Goal: Task Accomplishment & Management: Use online tool/utility

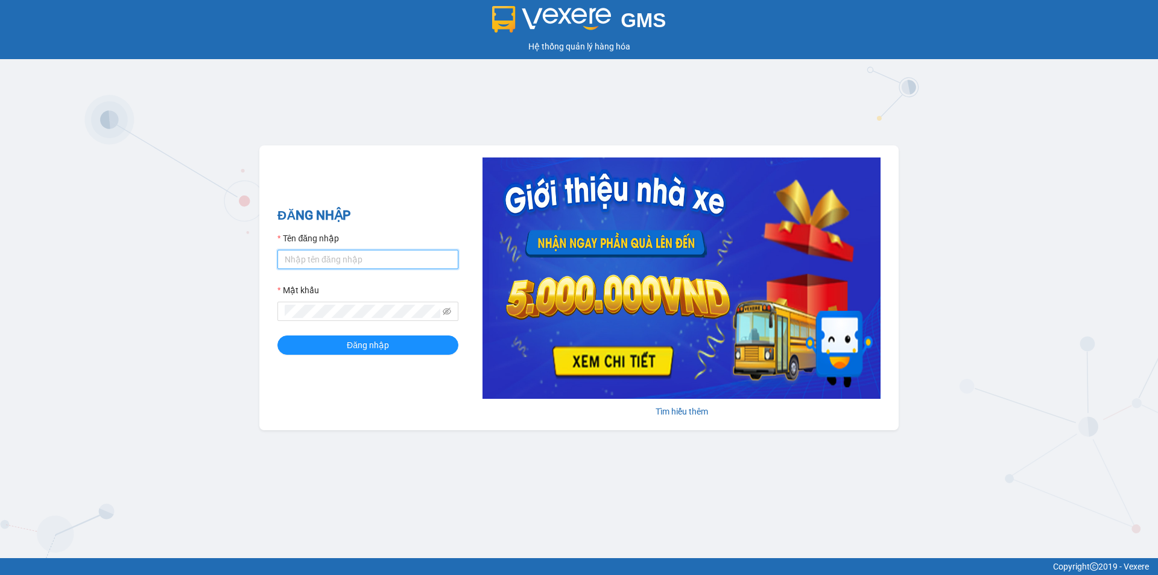
click at [364, 259] on input "Tên đăng nhập" at bounding box center [367, 259] width 181 height 19
type input "giang0395868942.vinhquang"
click at [363, 343] on span "Đăng nhập" at bounding box center [368, 344] width 42 height 13
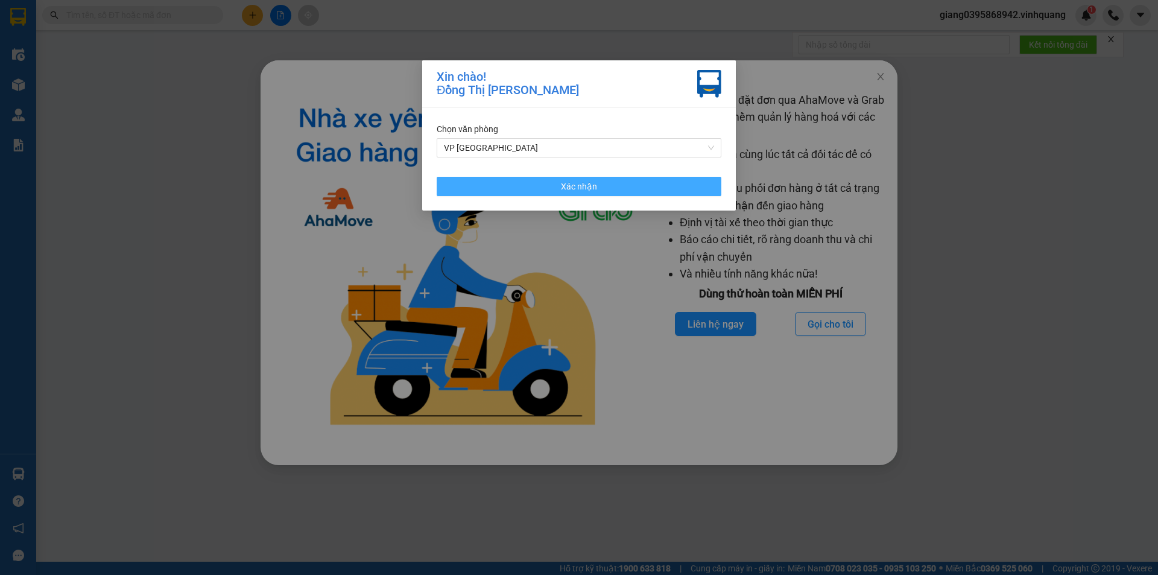
click at [528, 187] on button "Xác nhận" at bounding box center [579, 186] width 285 height 19
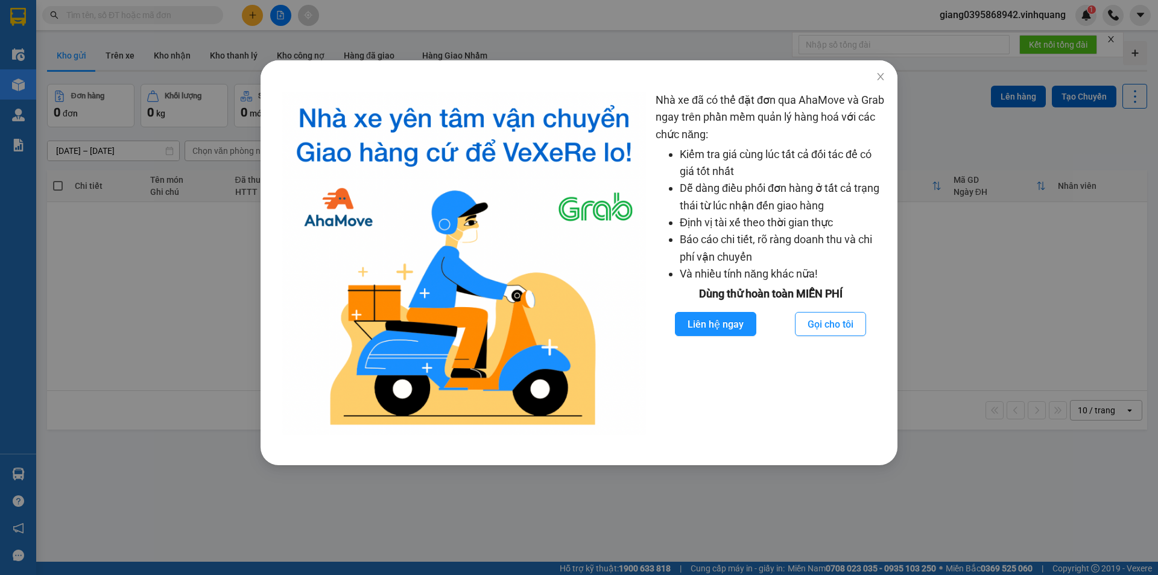
click at [163, 327] on div "Nhà xe đã có thể đặt đơn qua AhaMove và Grab ngay trên phần mềm quản lý hàng ho…" at bounding box center [579, 287] width 1158 height 575
